Goal: Complete application form

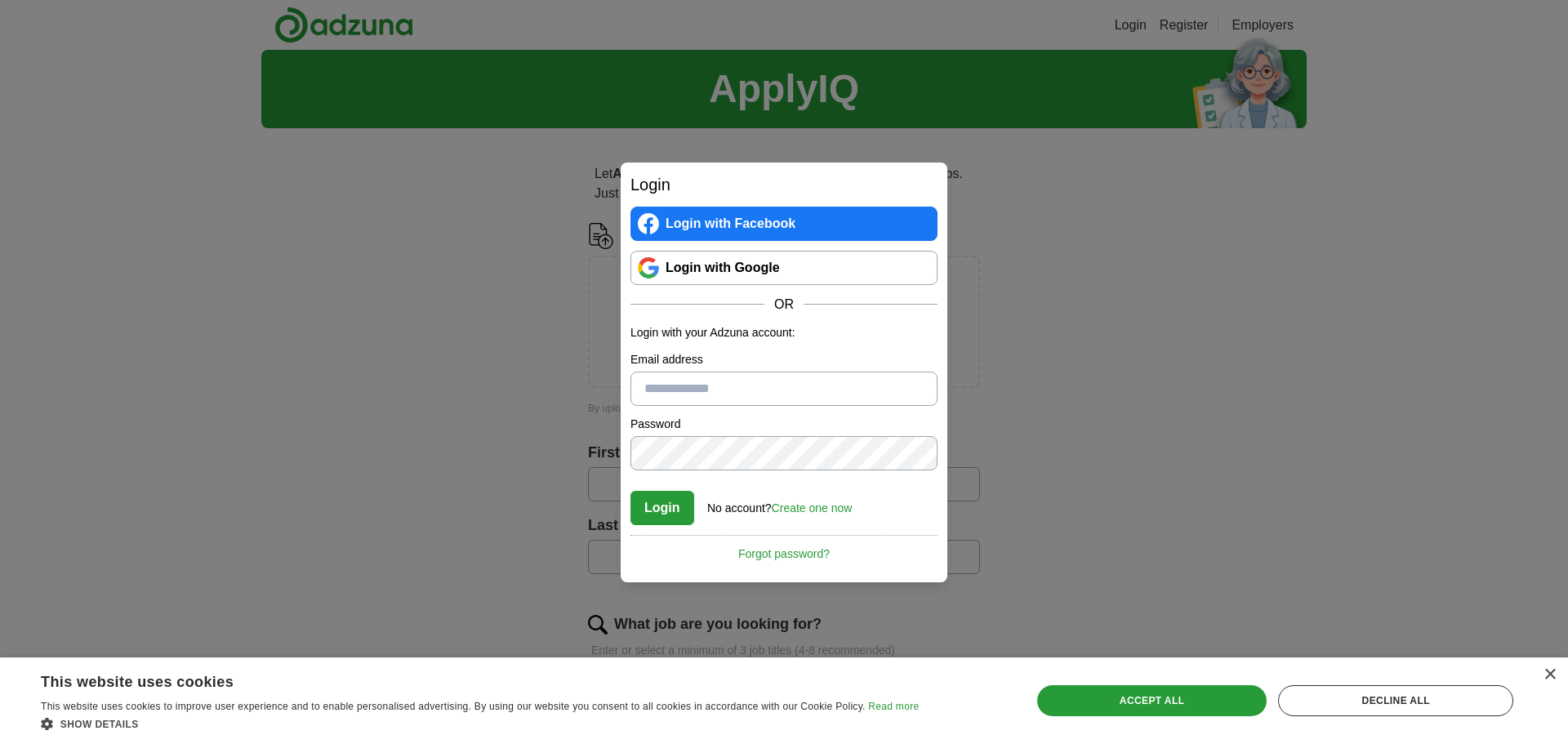
click at [867, 277] on link "Login with Google" at bounding box center [784, 268] width 307 height 35
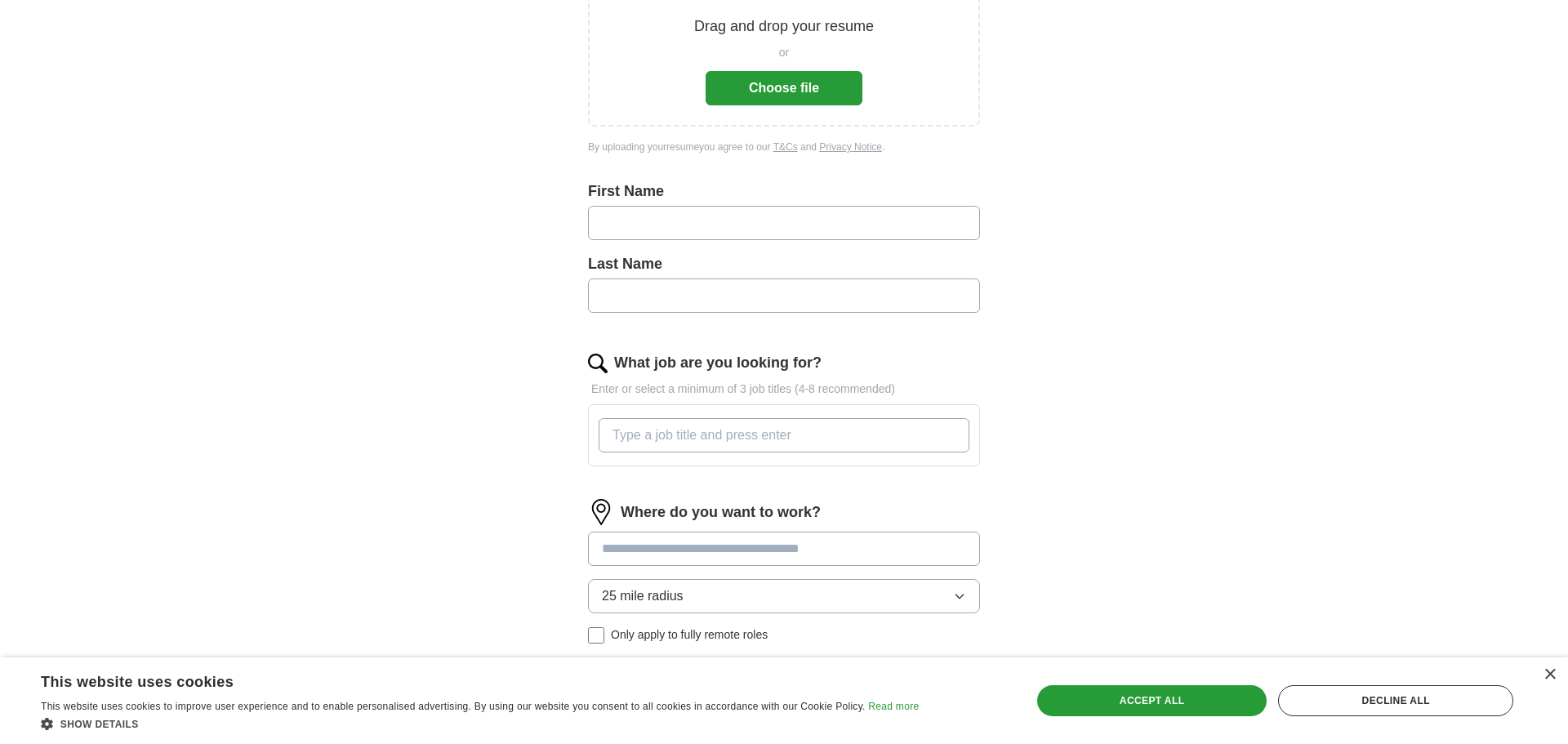
scroll to position [229, 0]
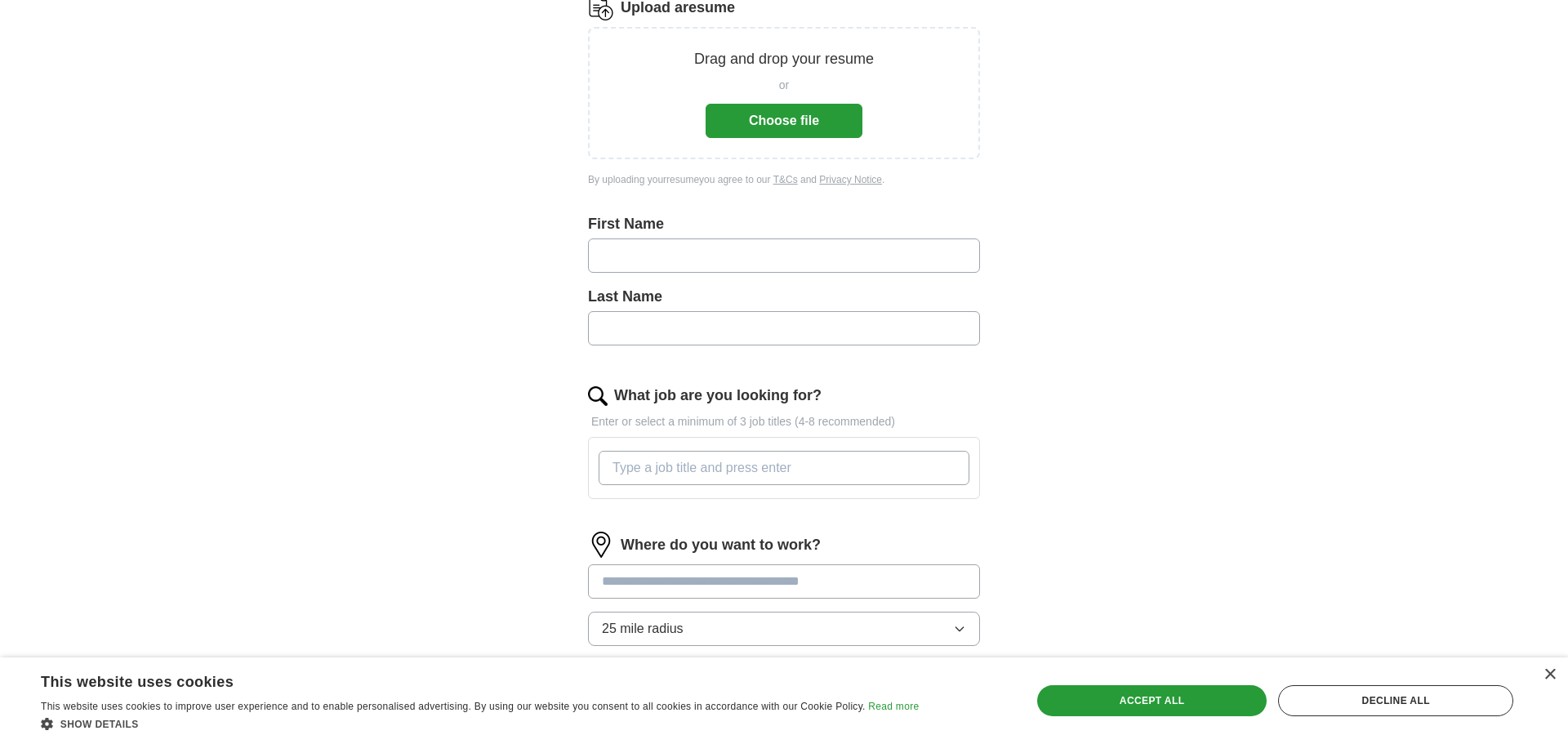
click at [824, 248] on input "text" at bounding box center [784, 255] width 392 height 35
type input "*******"
type input "*****"
click at [694, 462] on input "What job are you looking for?" at bounding box center [784, 467] width 371 height 35
click at [612, 470] on input "cleaning/food service/" at bounding box center [784, 467] width 371 height 35
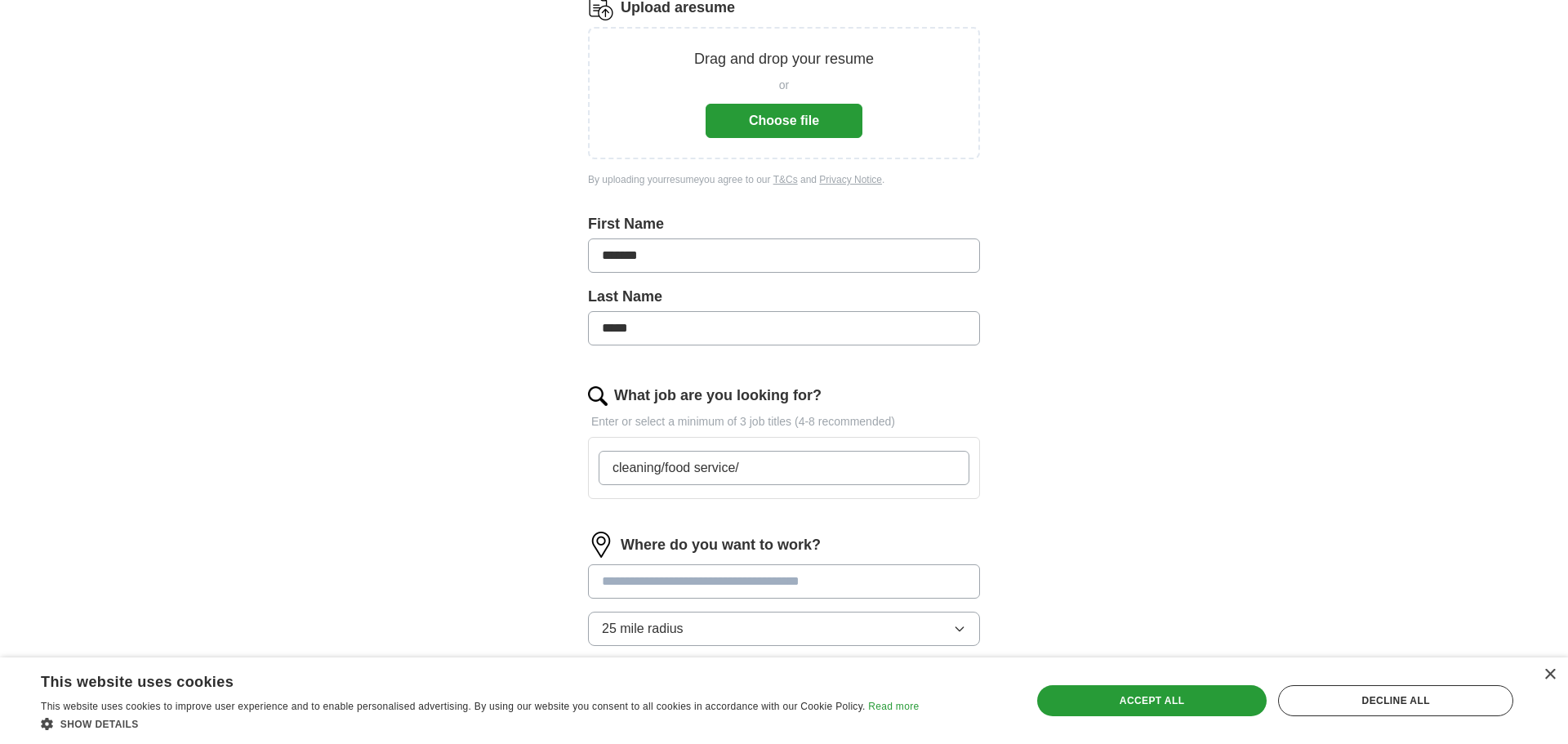
click at [662, 469] on input "cleaning/food service/" at bounding box center [784, 467] width 371 height 35
click at [801, 473] on input "House Keeping/food service/" at bounding box center [784, 467] width 371 height 35
click at [800, 468] on input "House Keeping/food service COodinator/" at bounding box center [784, 467] width 371 height 35
click at [806, 469] on input "House Keeping/food service Coodinator/" at bounding box center [784, 467] width 371 height 35
click at [897, 469] on input "House Keeping/food service Coordinator/" at bounding box center [784, 467] width 371 height 35
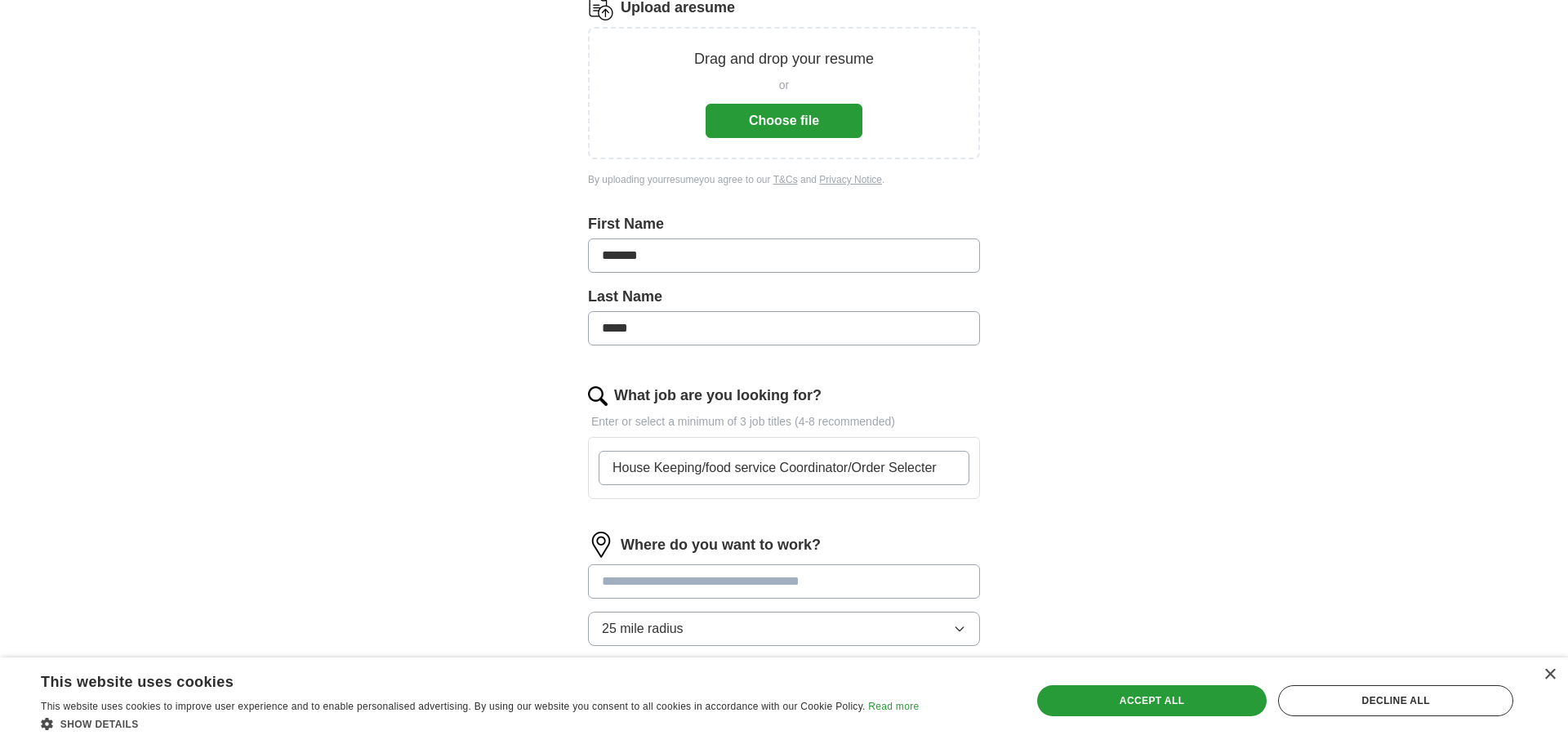
type input "House Keeping/food service Coordinator/Order Selecter"
click at [965, 583] on input at bounding box center [784, 581] width 392 height 35
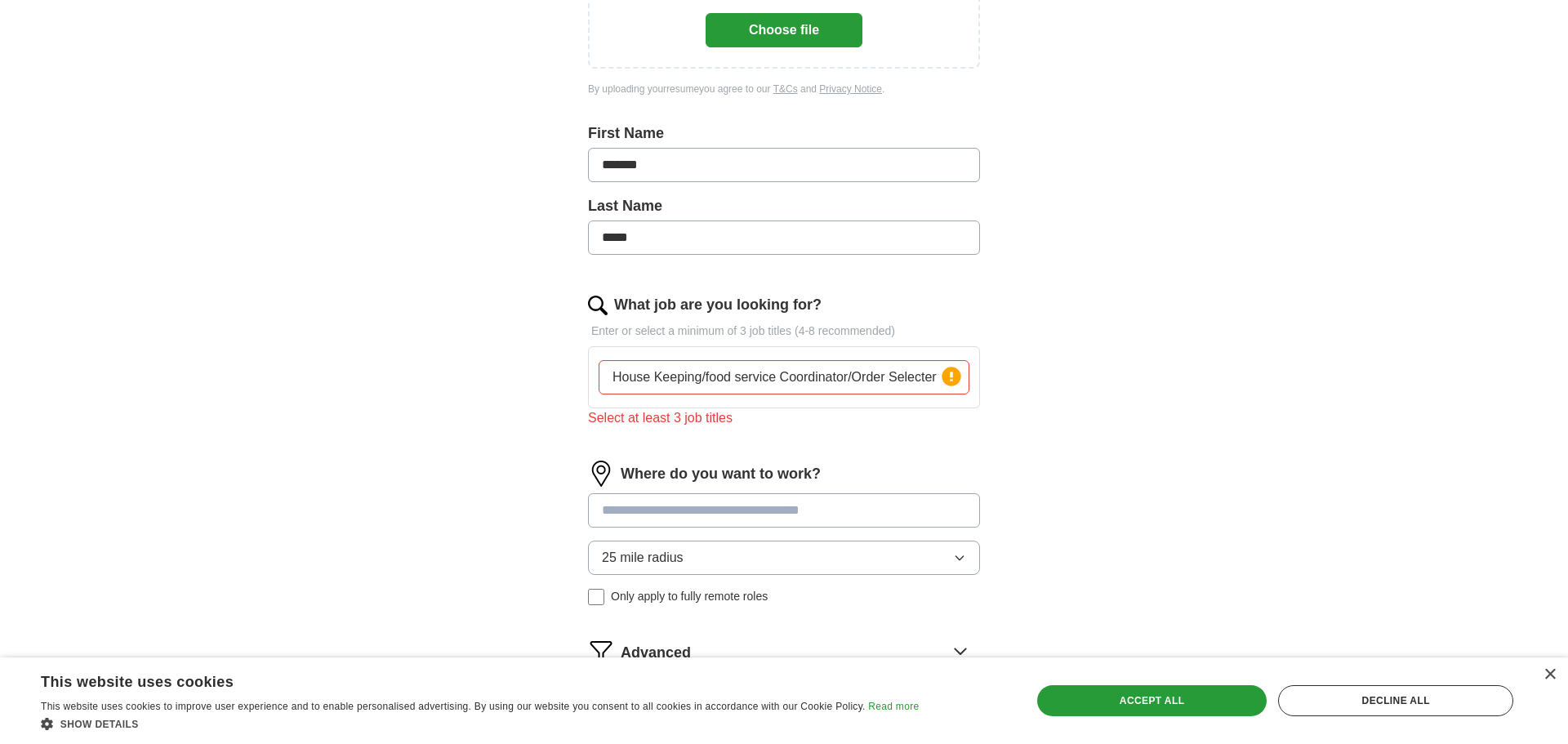
scroll to position [335, 0]
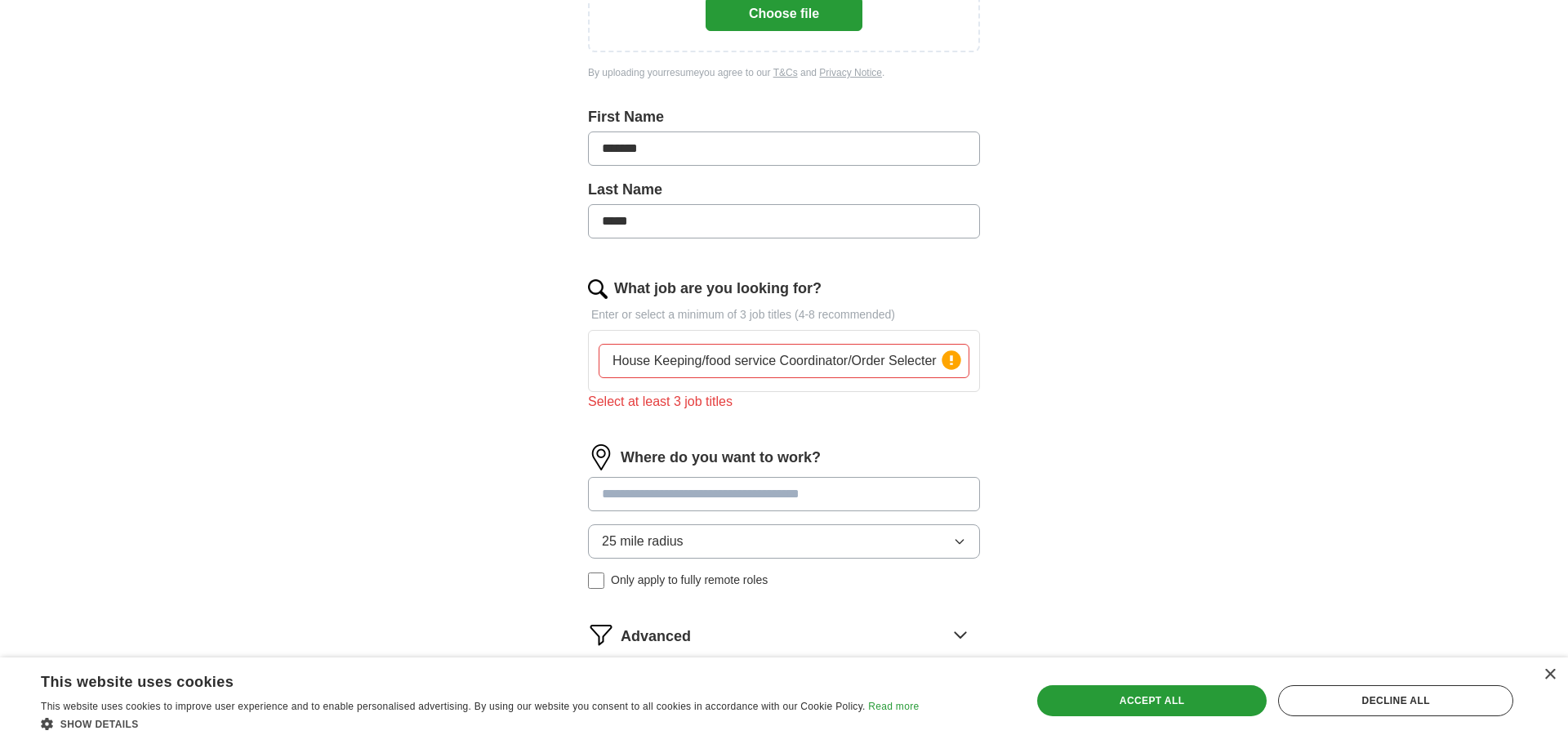
click at [871, 497] on input at bounding box center [784, 494] width 392 height 35
click at [1166, 706] on div "Accept all" at bounding box center [1152, 700] width 231 height 31
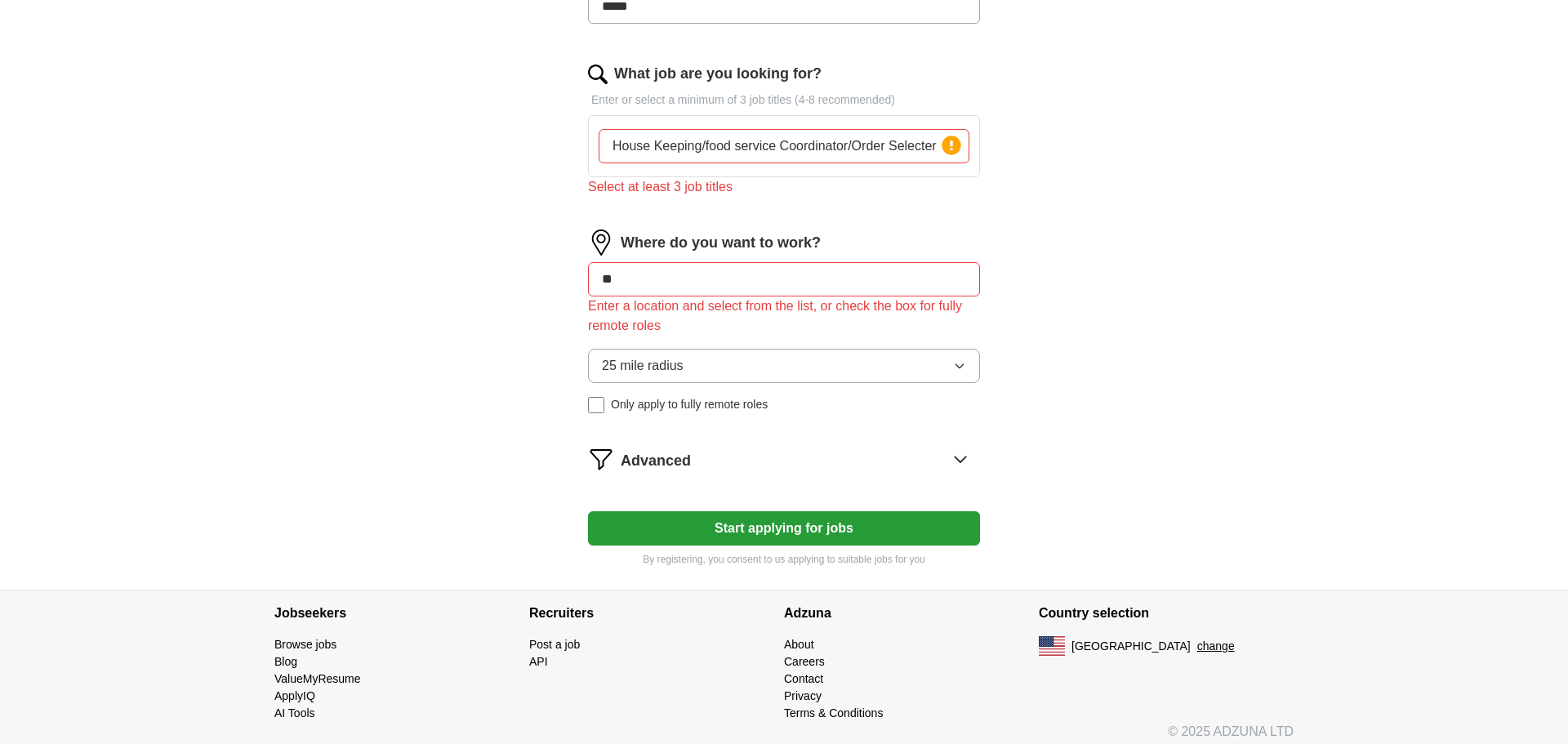
scroll to position [552, 0]
click at [847, 519] on button "Start applying for jobs" at bounding box center [784, 526] width 392 height 35
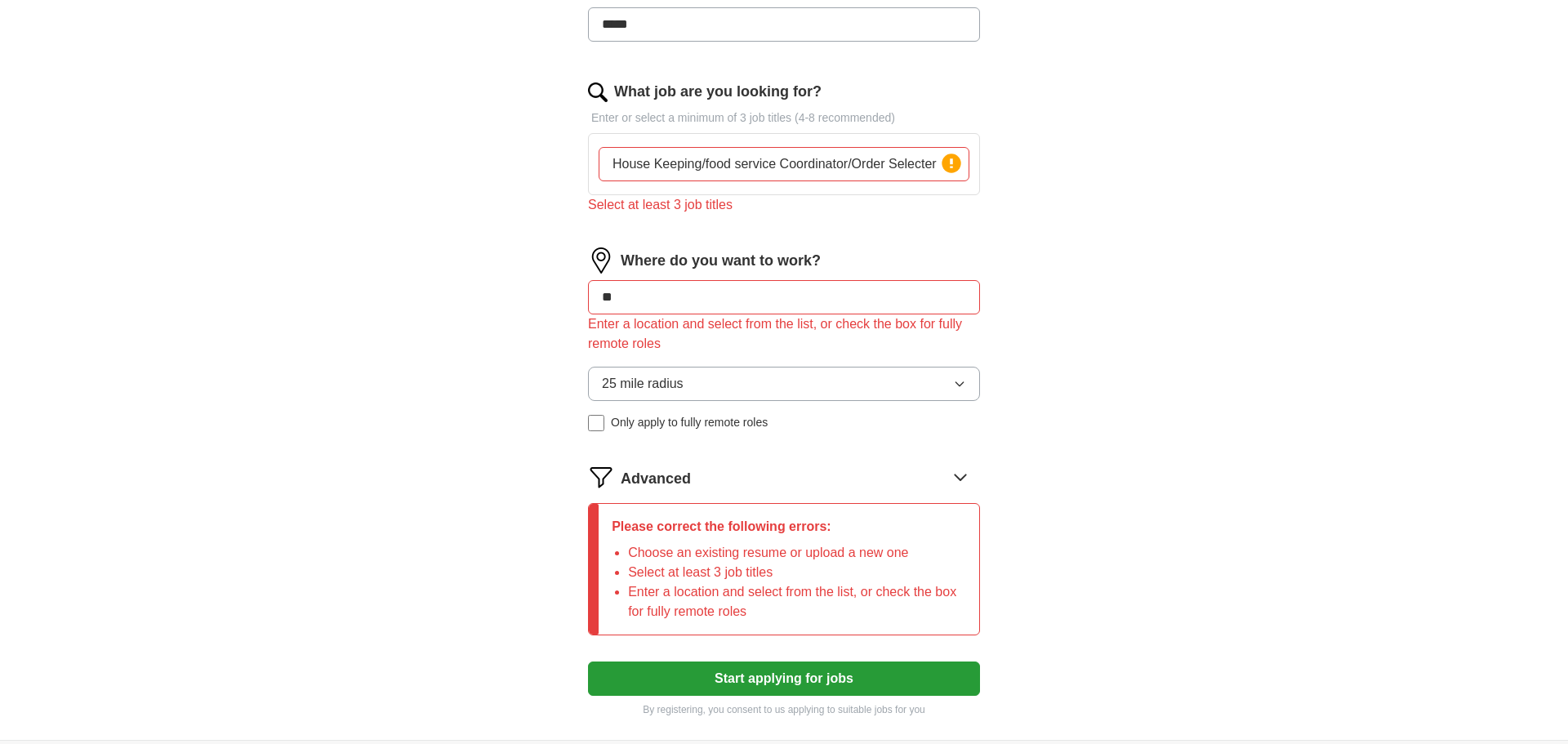
scroll to position [571, 0]
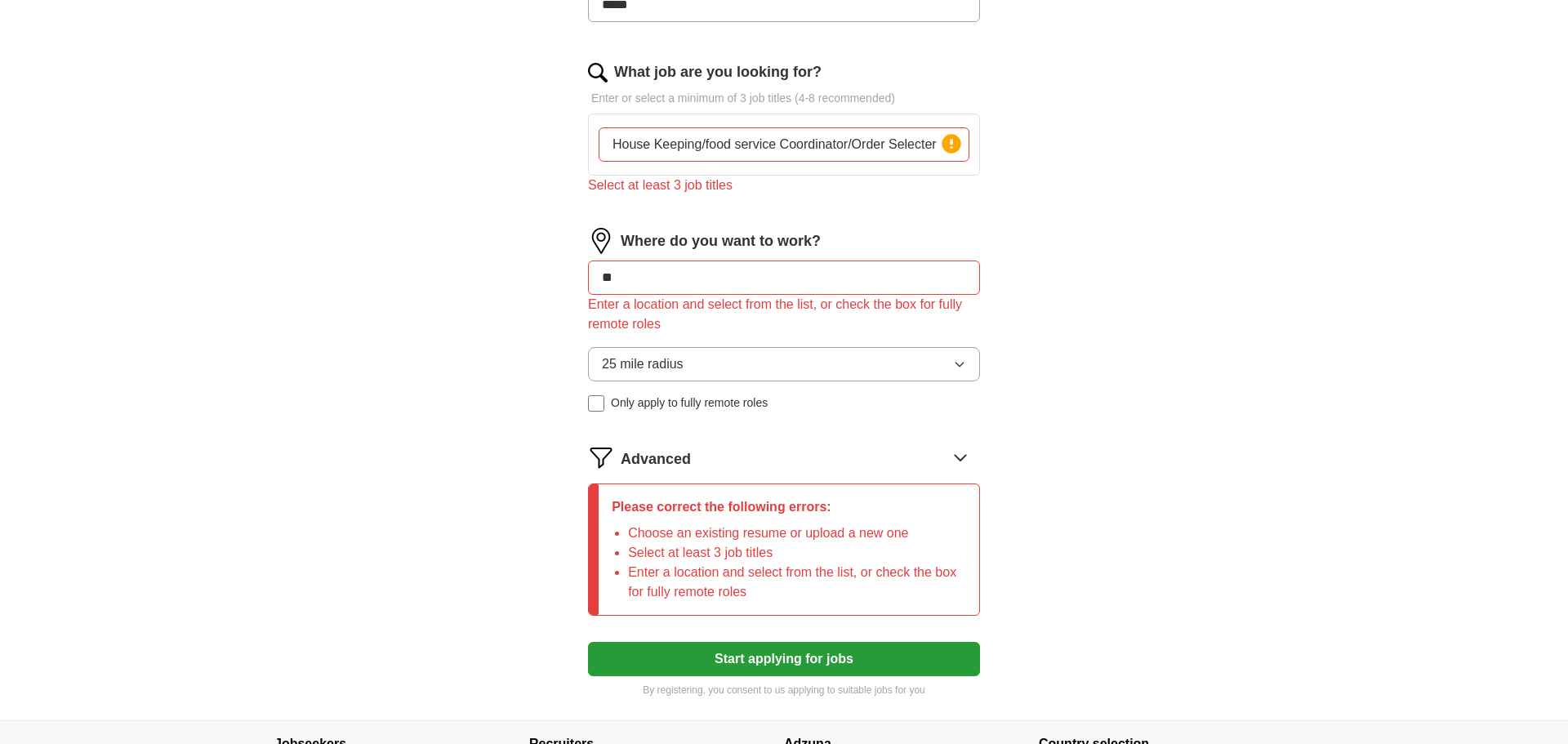
click at [728, 262] on input "**" at bounding box center [784, 278] width 392 height 35
type input "*"
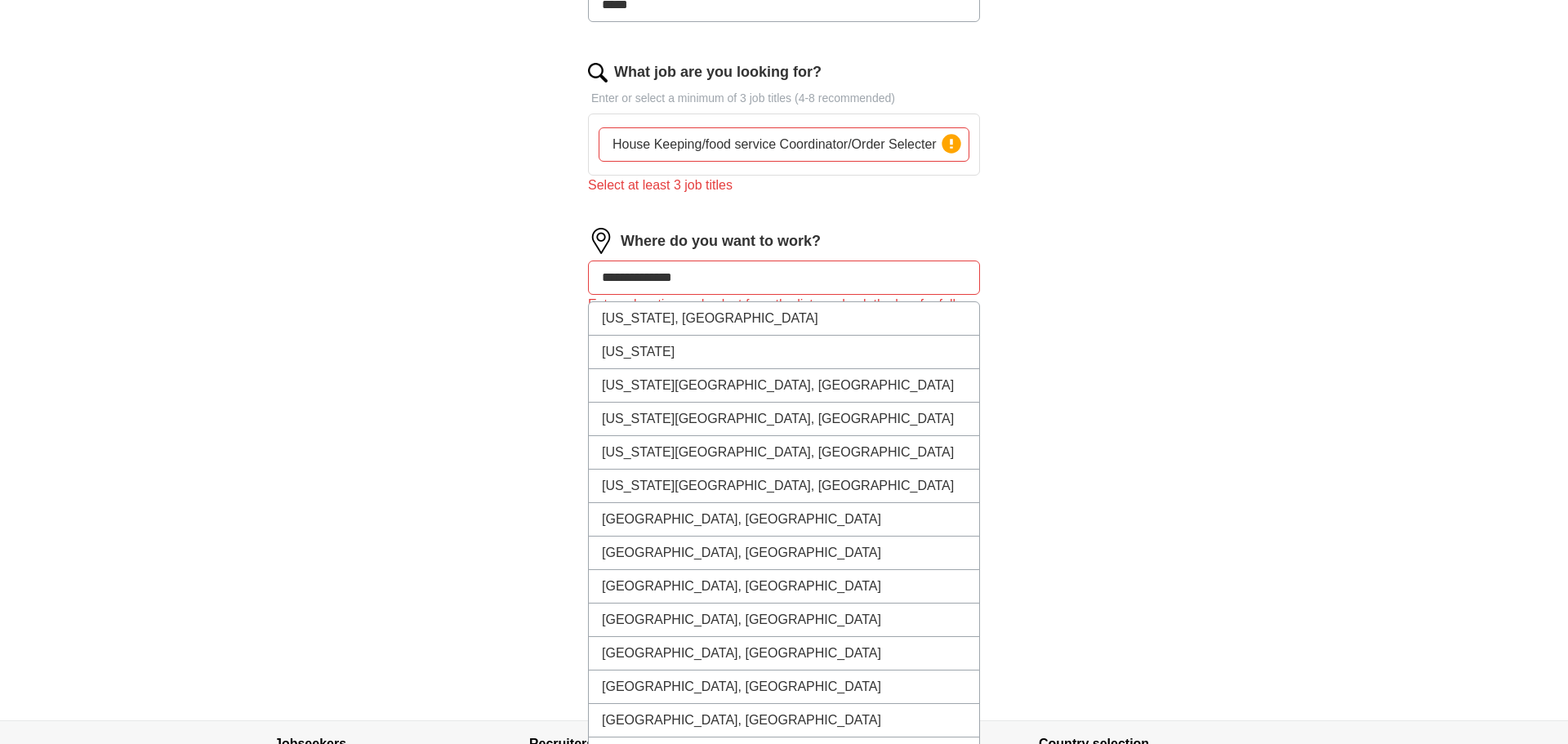
type input "**********"
click at [1143, 333] on div "**********" at bounding box center [784, 99] width 1045 height 1241
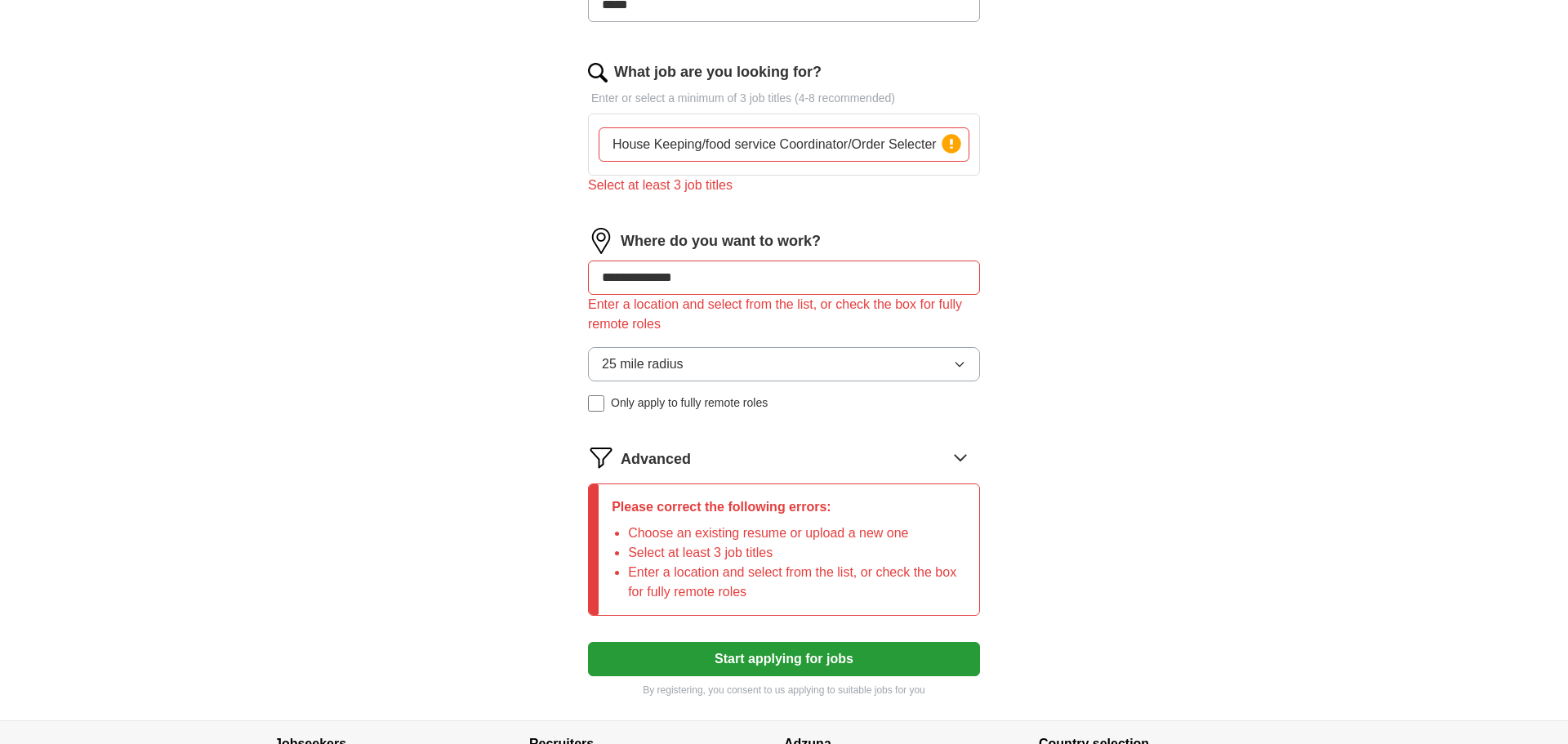
click at [707, 148] on input "House Keeping/food service Coordinator/Order Selecter" at bounding box center [784, 145] width 371 height 35
click at [852, 148] on input "House Keeping food service Coordinator/Order Selecter" at bounding box center [784, 145] width 371 height 35
type input "House Keeping food service Coordinator Order Selecter"
click at [1105, 252] on div "**********" at bounding box center [784, 99] width 1045 height 1241
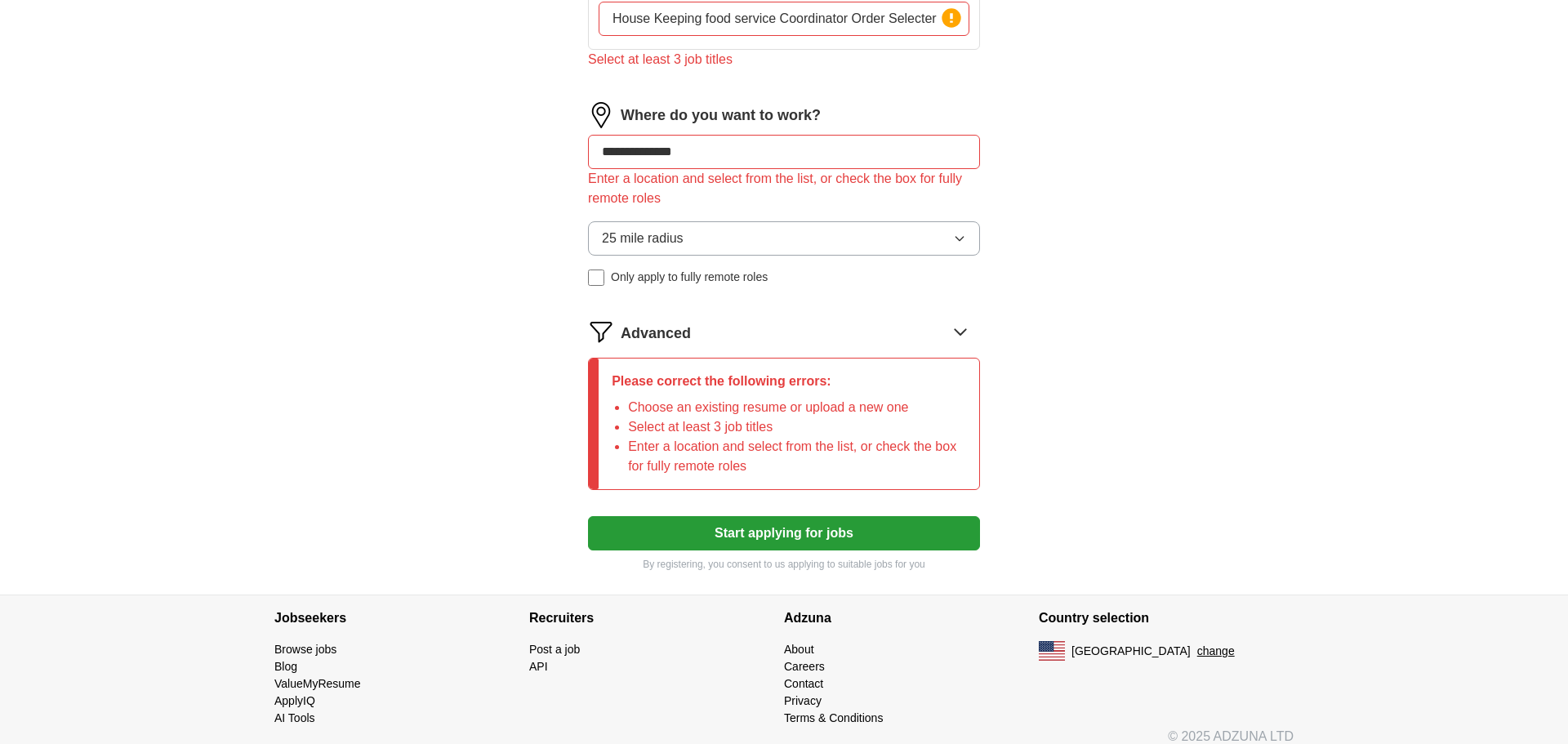
scroll to position [714, 0]
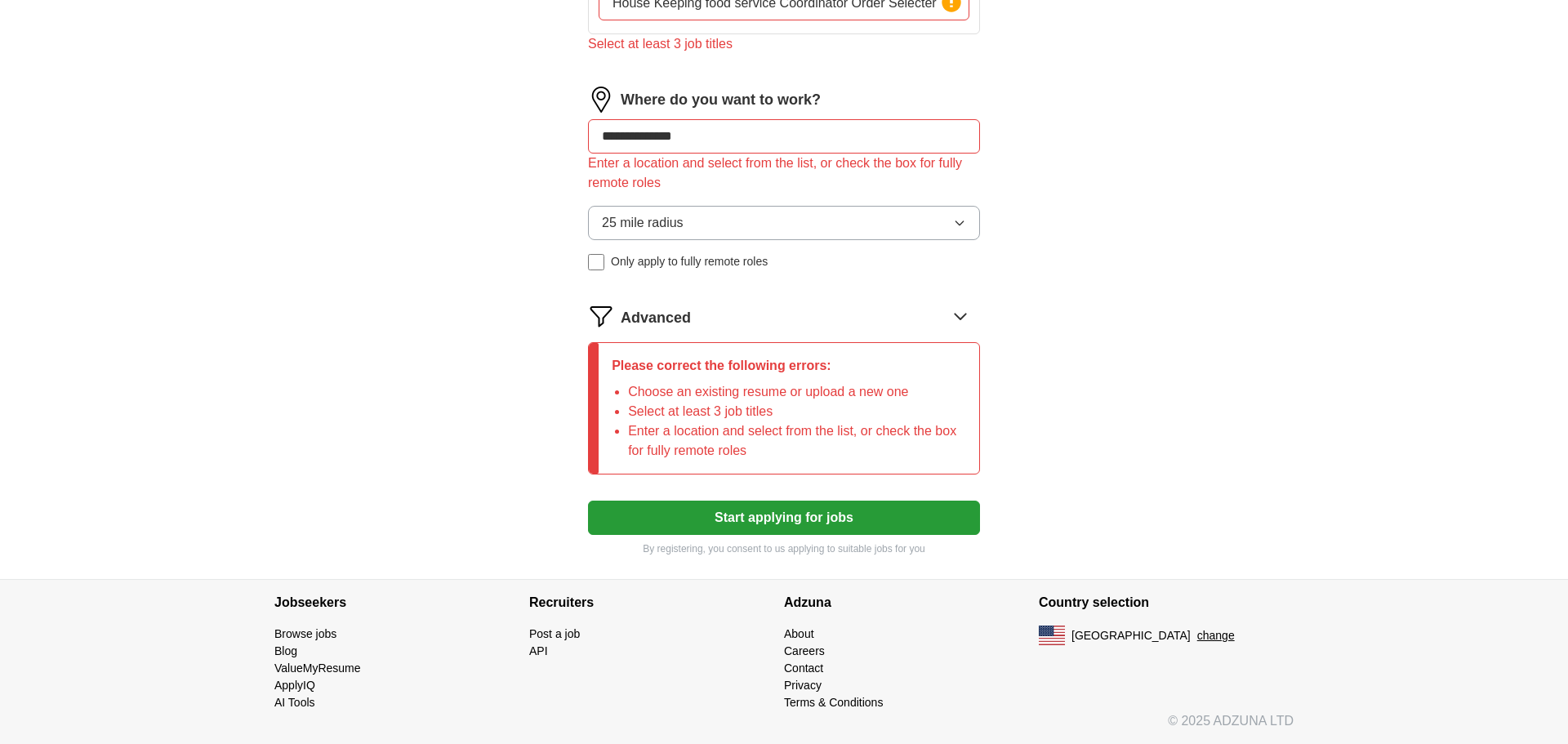
click at [776, 219] on button "25 mile radius" at bounding box center [784, 223] width 392 height 35
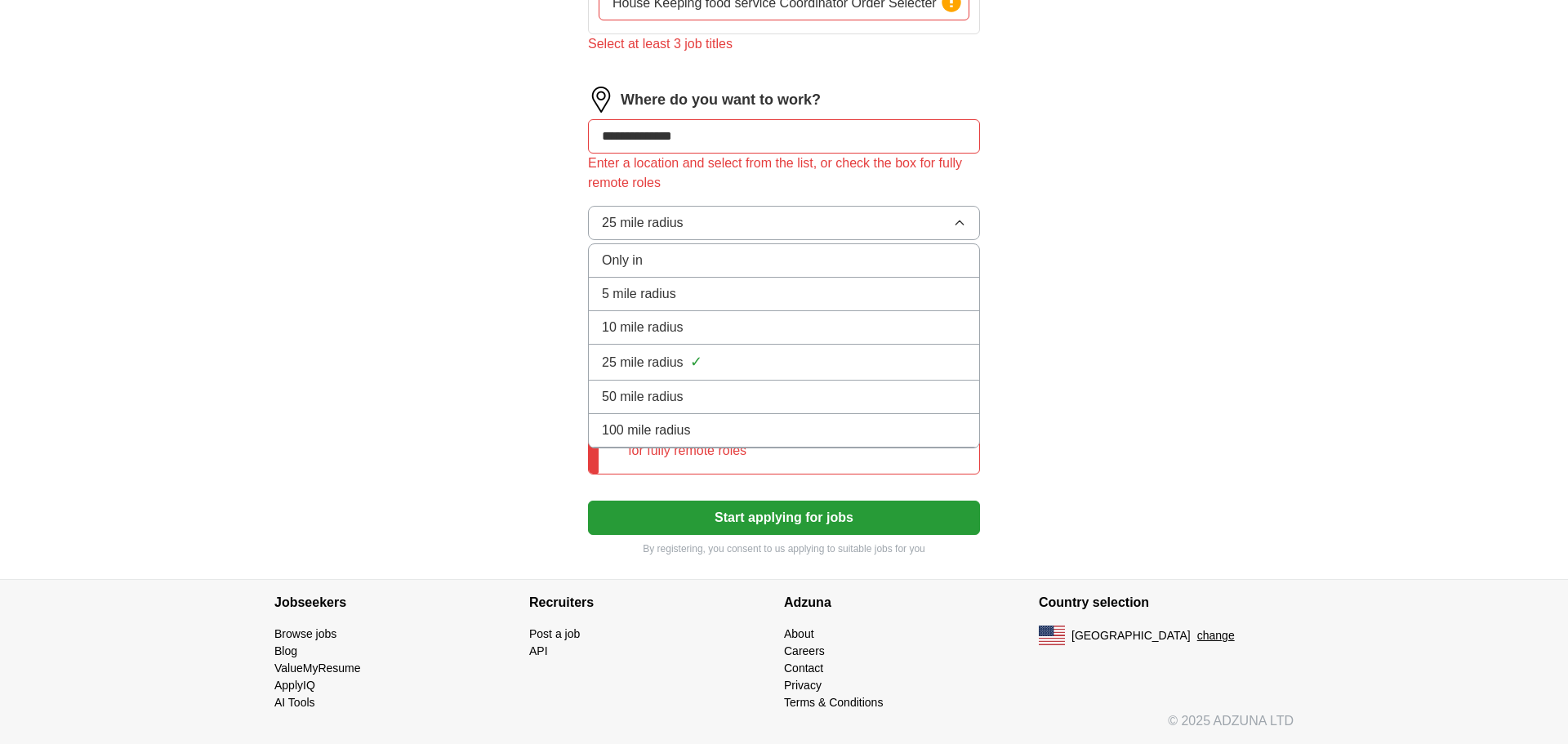
click at [778, 220] on button "25 mile radius" at bounding box center [784, 223] width 392 height 35
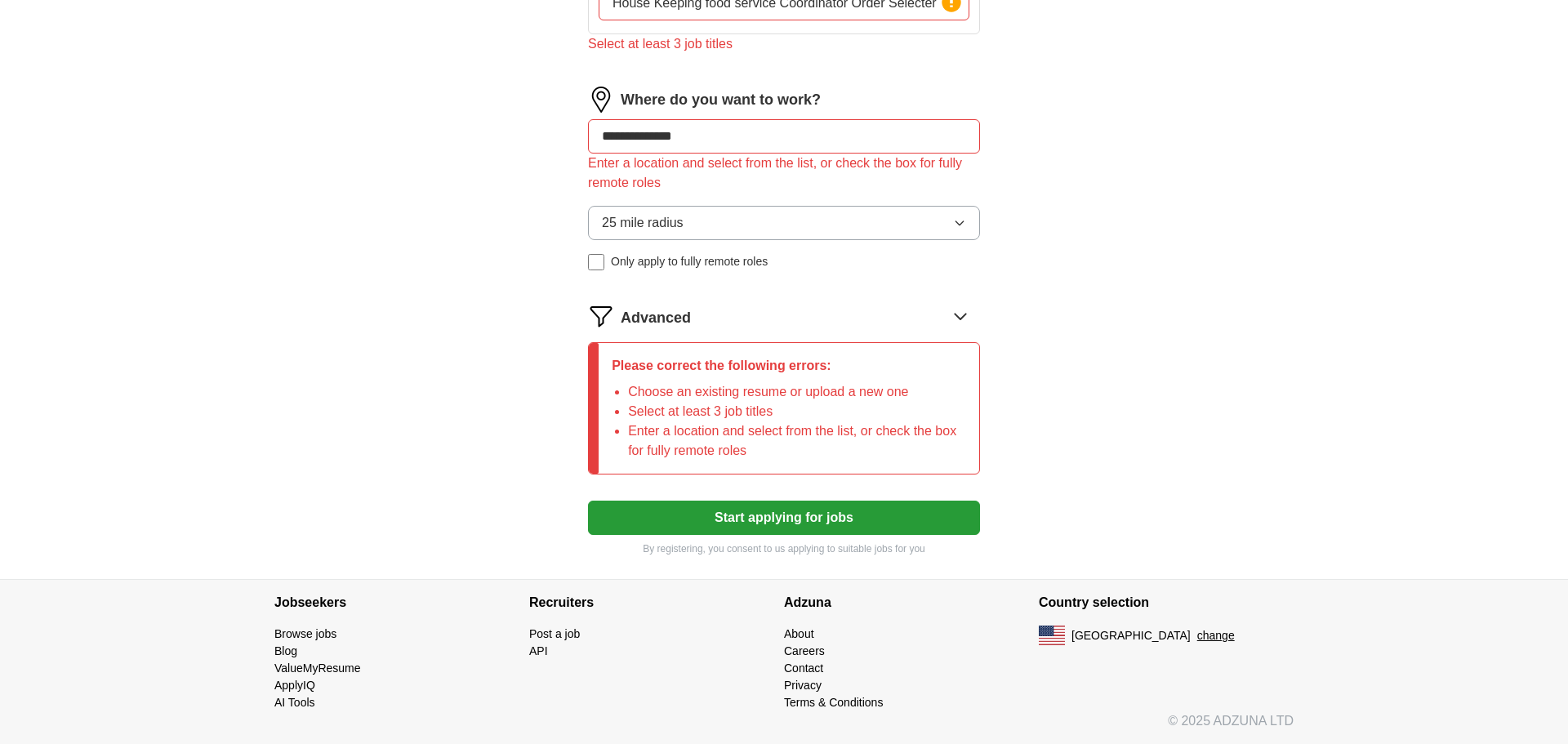
click at [884, 529] on button "Start applying for jobs" at bounding box center [784, 517] width 392 height 35
click at [841, 519] on button "Start applying for jobs" at bounding box center [784, 517] width 392 height 35
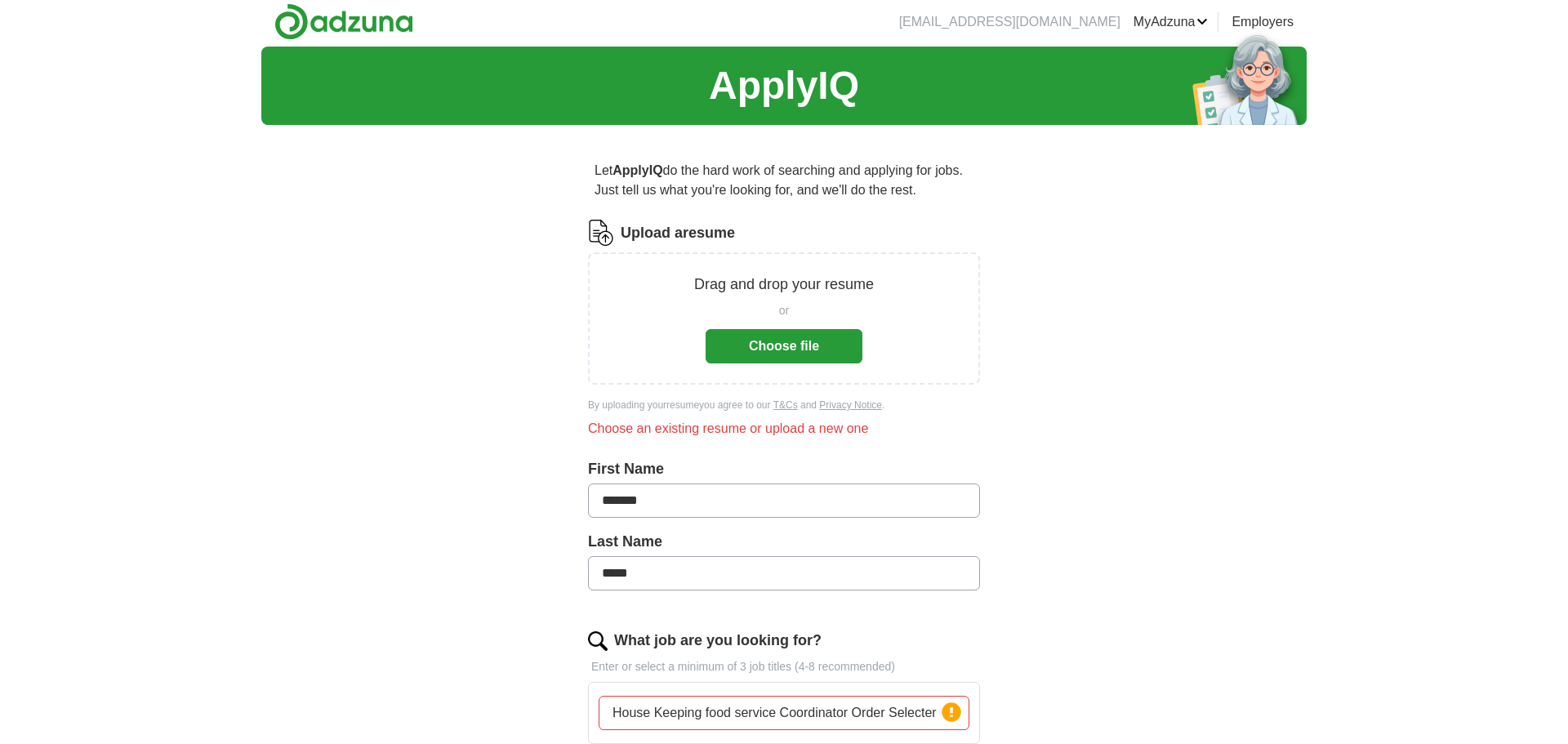
scroll to position [0, 0]
